Goal: Task Accomplishment & Management: Manage account settings

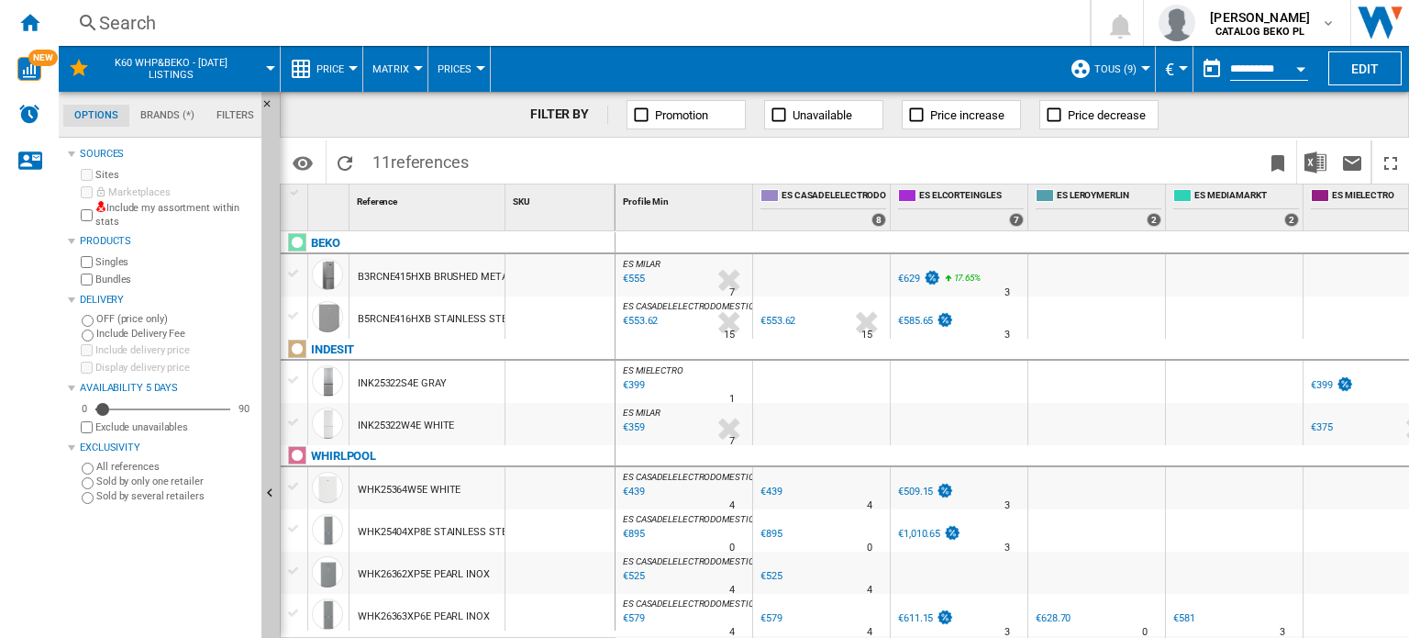
scroll to position [0, 1]
click at [1139, 72] on button "TOUS (9)" at bounding box center [1119, 69] width 51 height 46
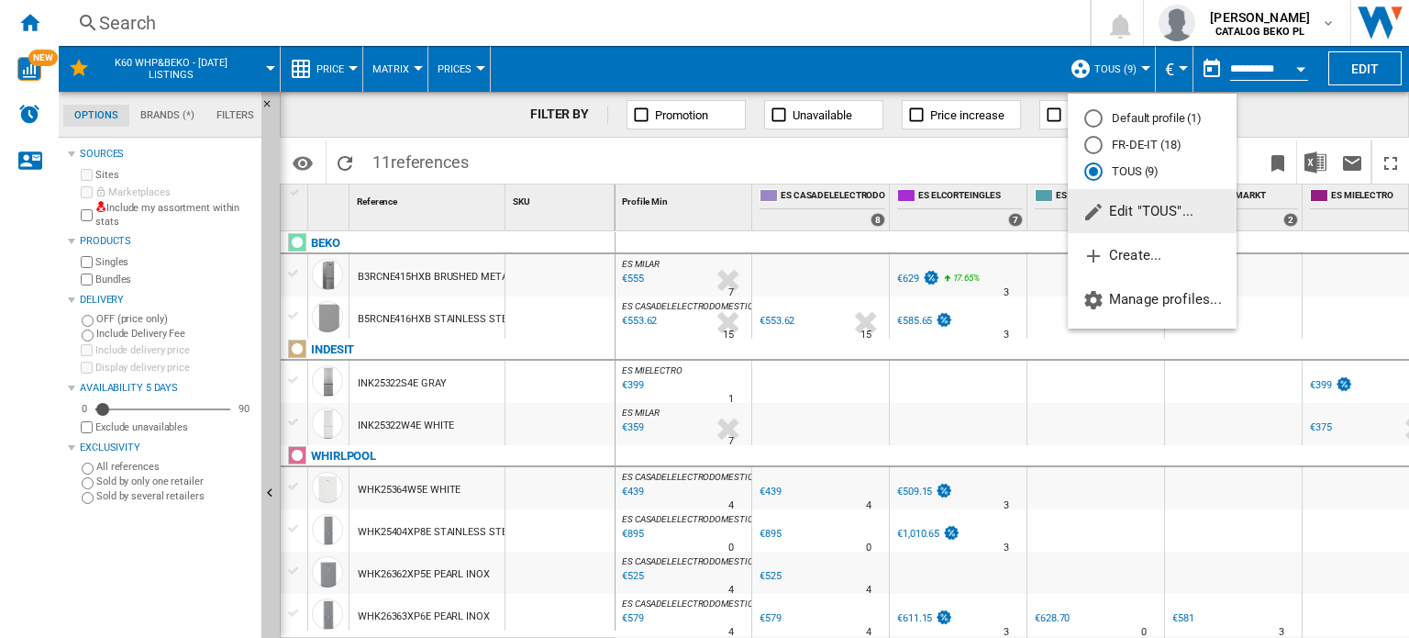
click at [1127, 212] on span "Edit "TOUS"..." at bounding box center [1138, 211] width 111 height 17
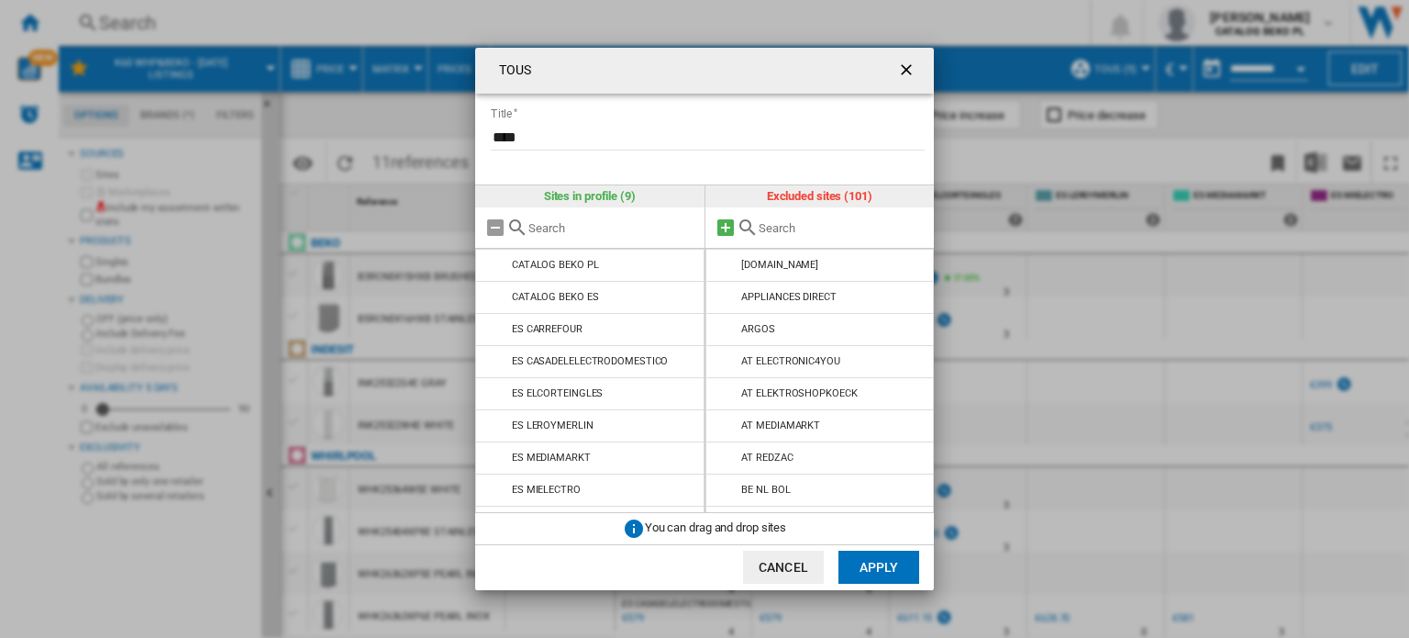
click at [728, 230] on md-icon at bounding box center [726, 228] width 22 height 22
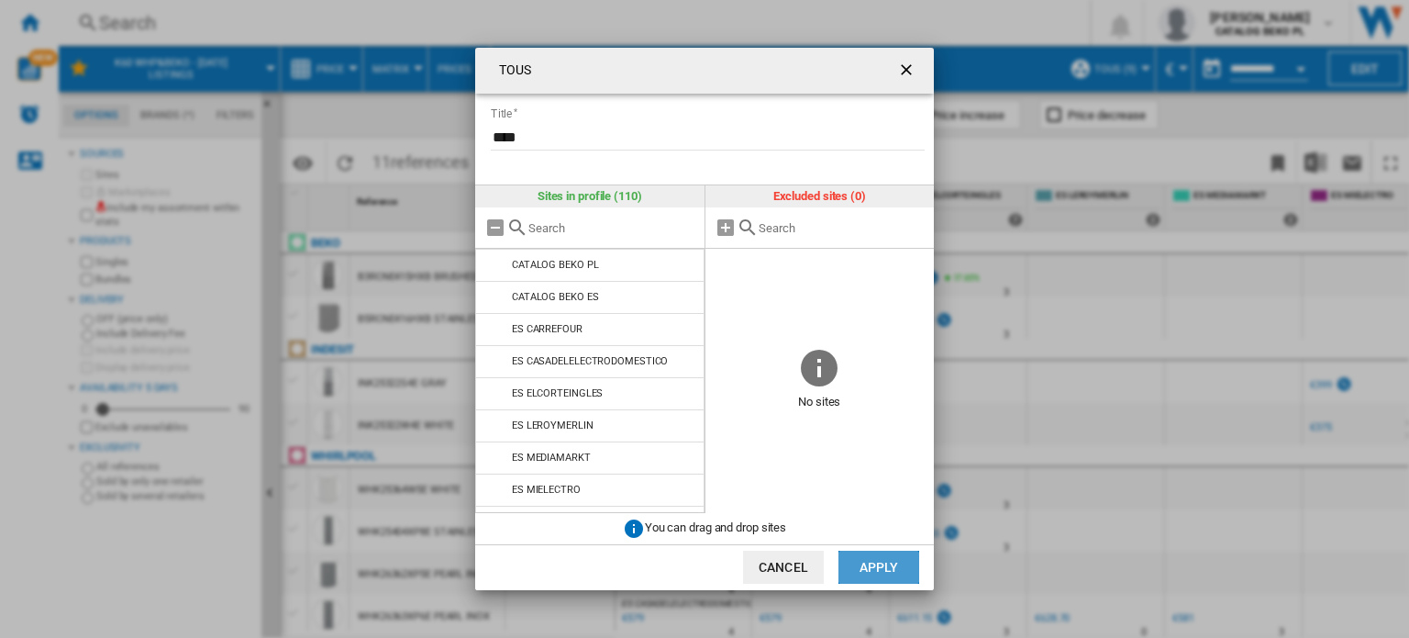
click at [866, 557] on button "Apply" at bounding box center [879, 566] width 81 height 33
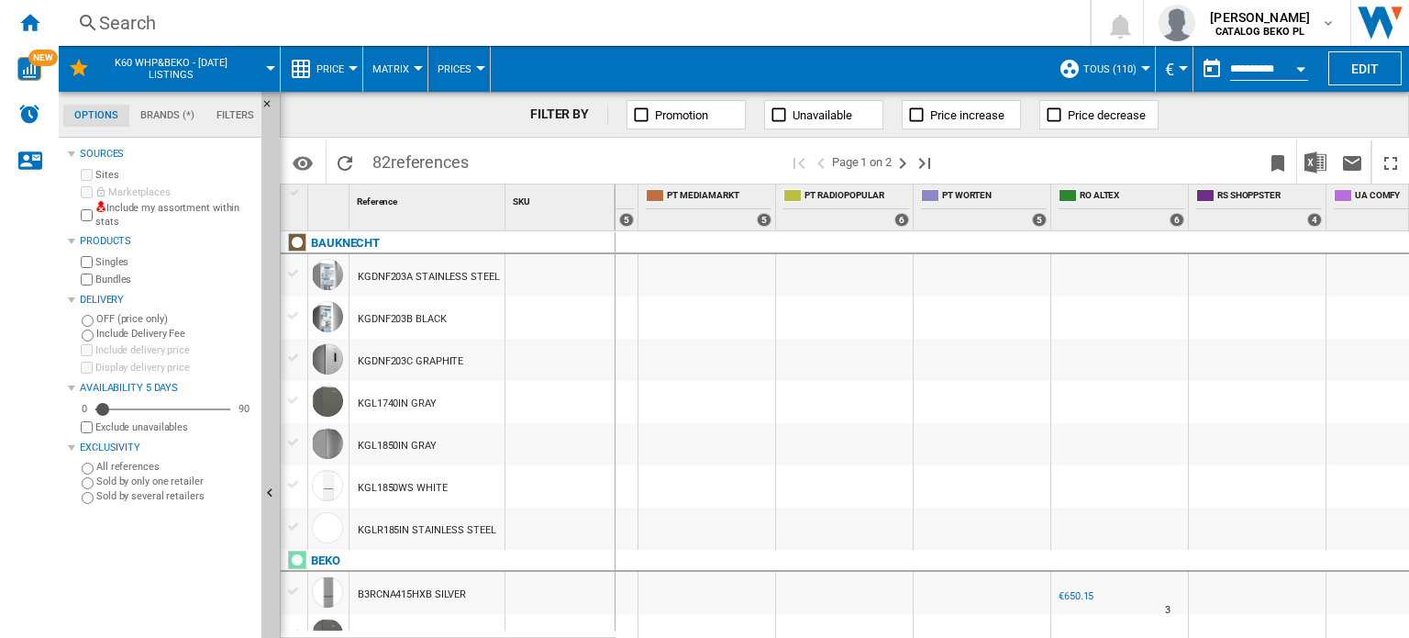
scroll to position [0, 0]
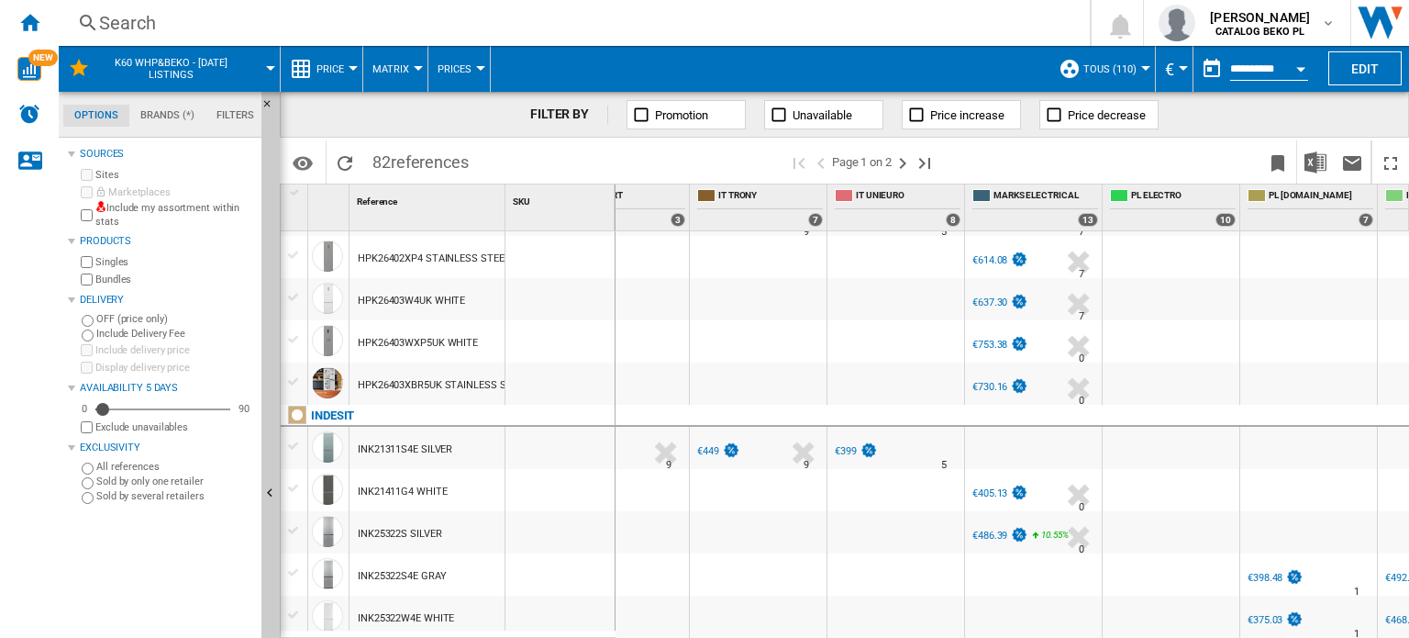
click at [1306, 369] on div at bounding box center [1308, 383] width 137 height 42
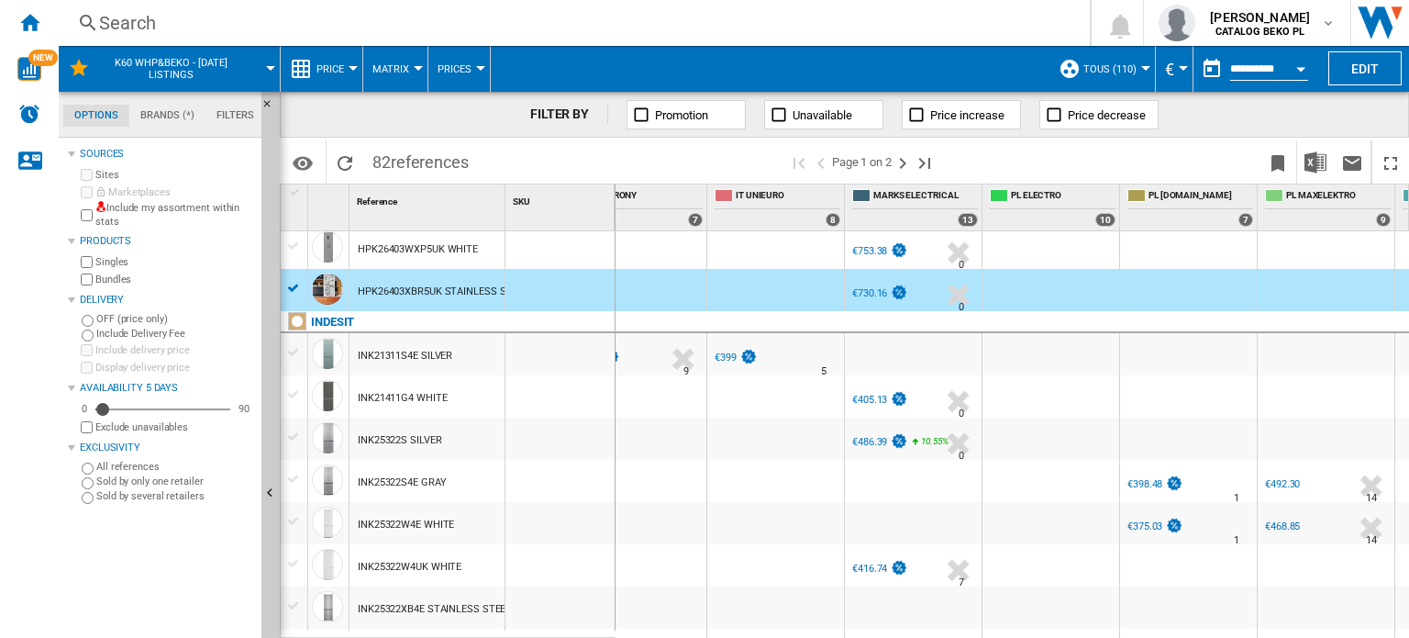
scroll to position [0, 4503]
